Goal: Navigation & Orientation: Find specific page/section

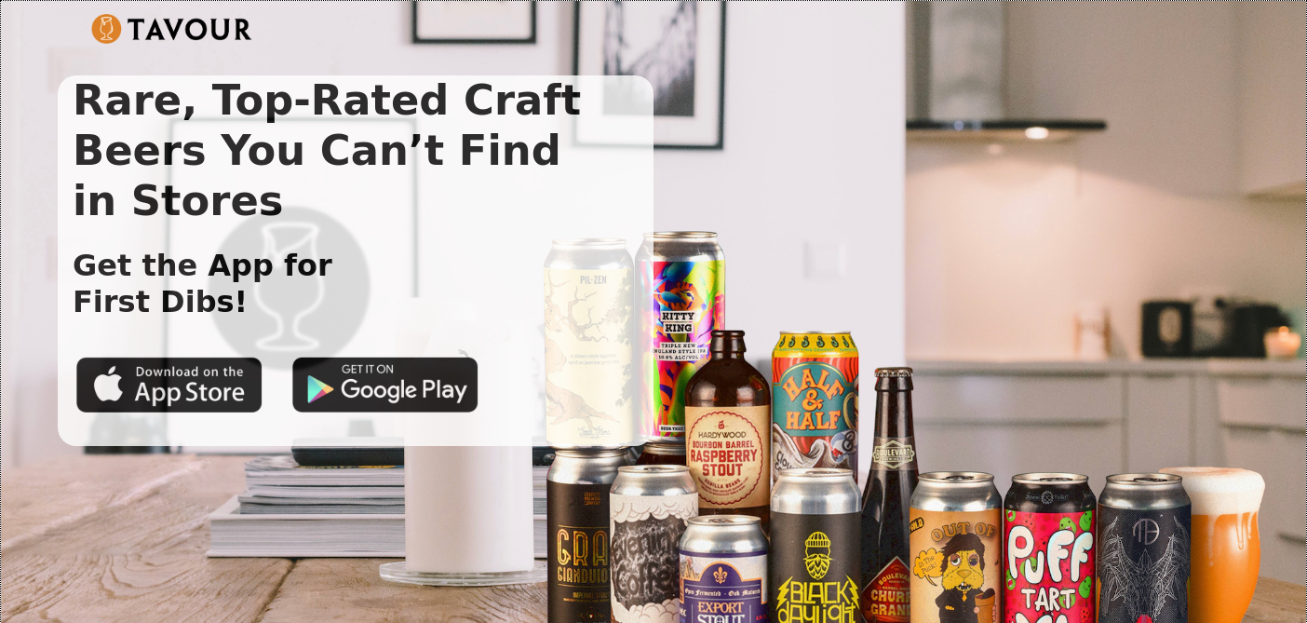
click at [798, 276] on div "Rare, Top-Rated Craft Beers You Can’t Find in Stores Get the App for First Dibs!" at bounding box center [653, 260] width 1191 height 370
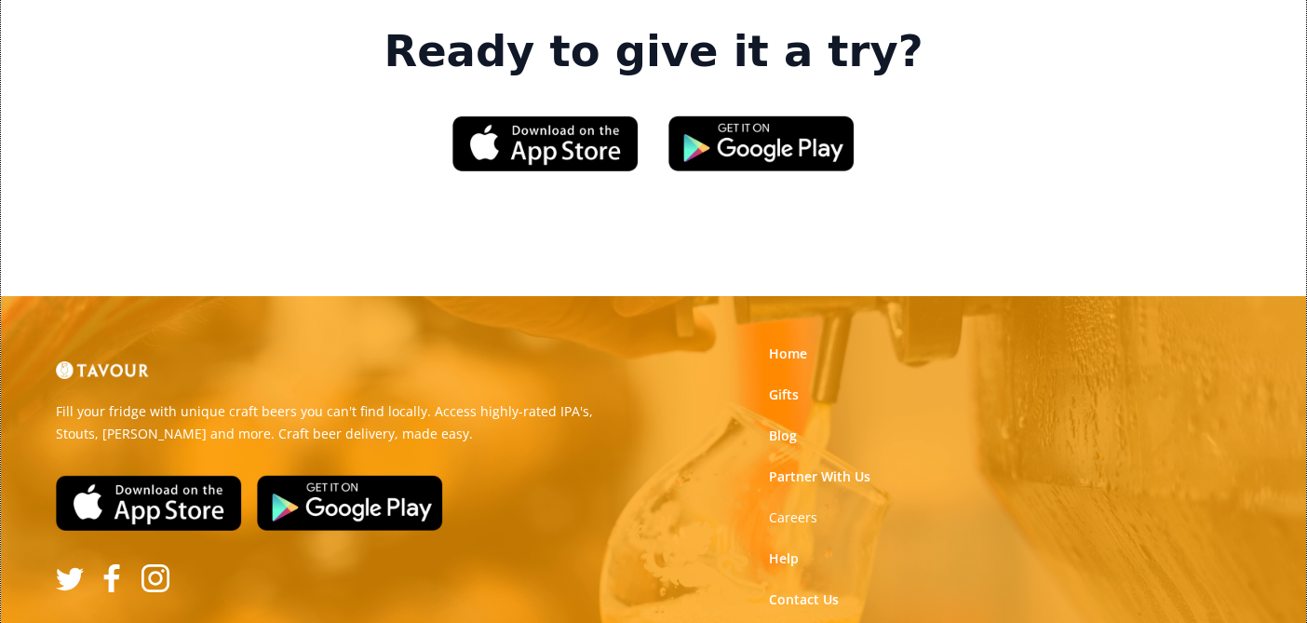
scroll to position [2856, 0]
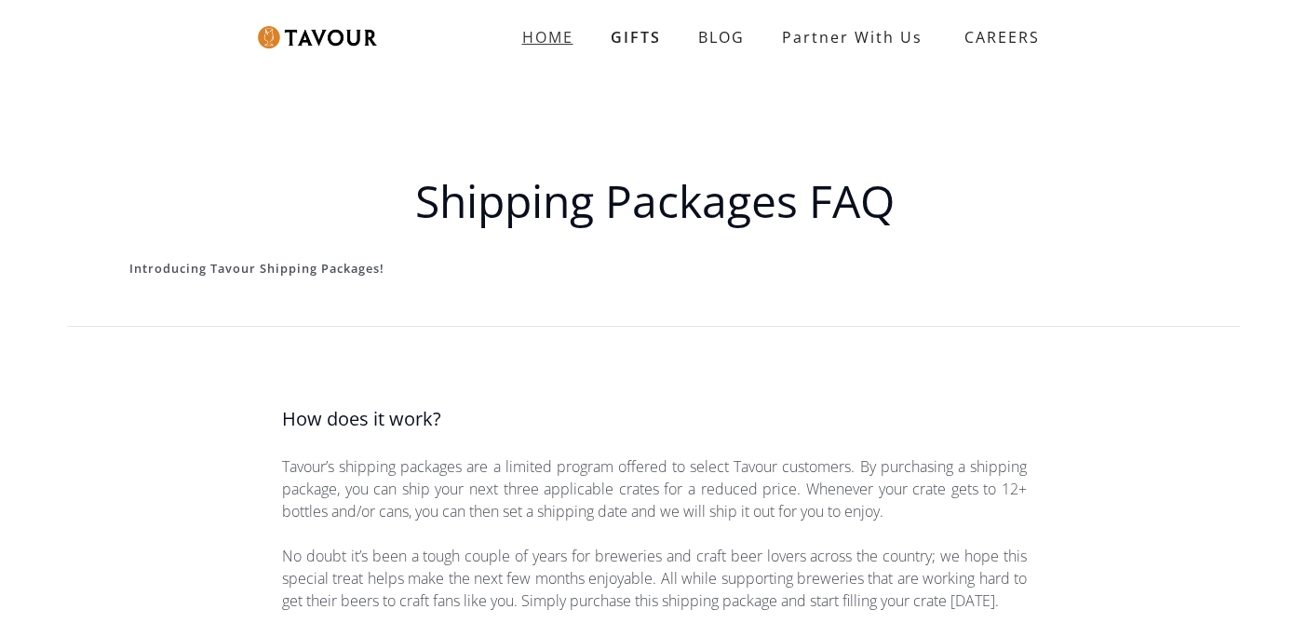
click at [563, 50] on link "HOME" at bounding box center [548, 37] width 88 height 37
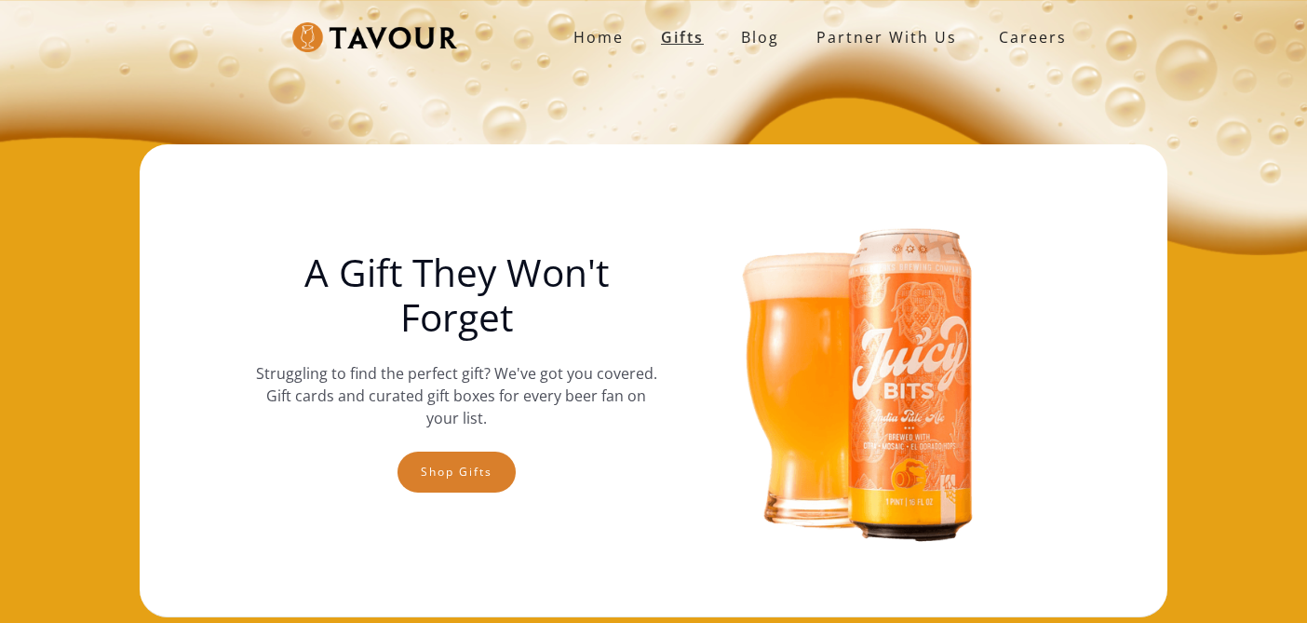
click at [674, 39] on link "Gifts" at bounding box center [682, 37] width 80 height 37
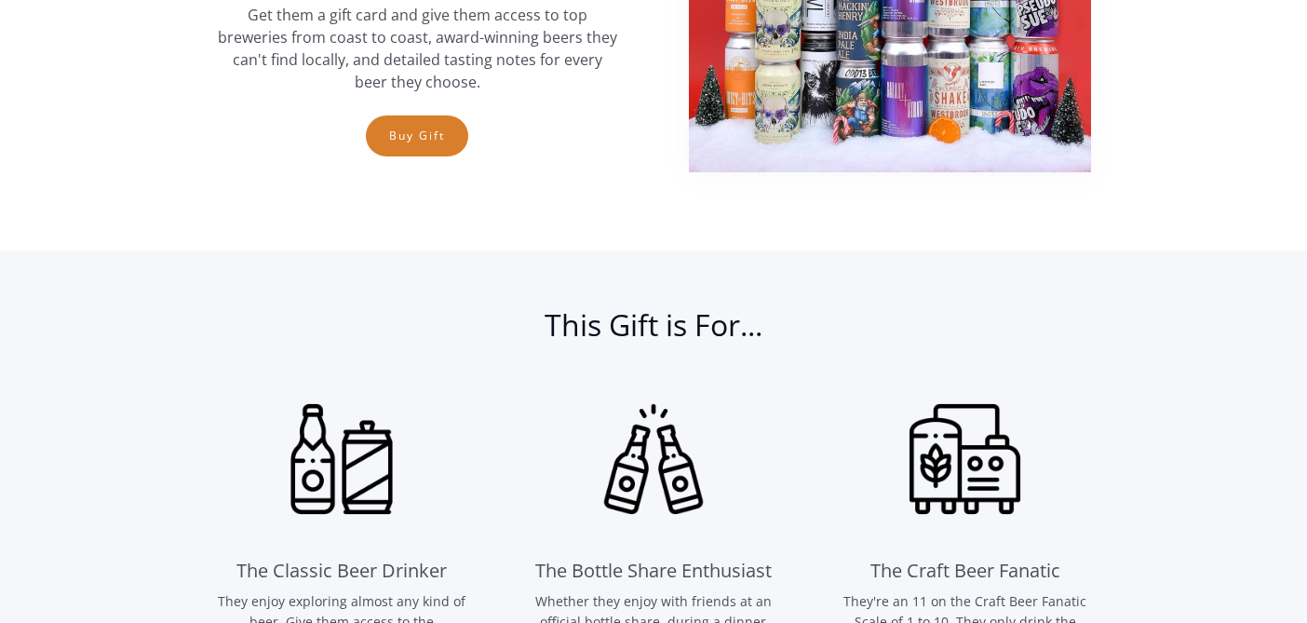
scroll to position [874, 0]
